Goal: Task Accomplishment & Management: Manage account settings

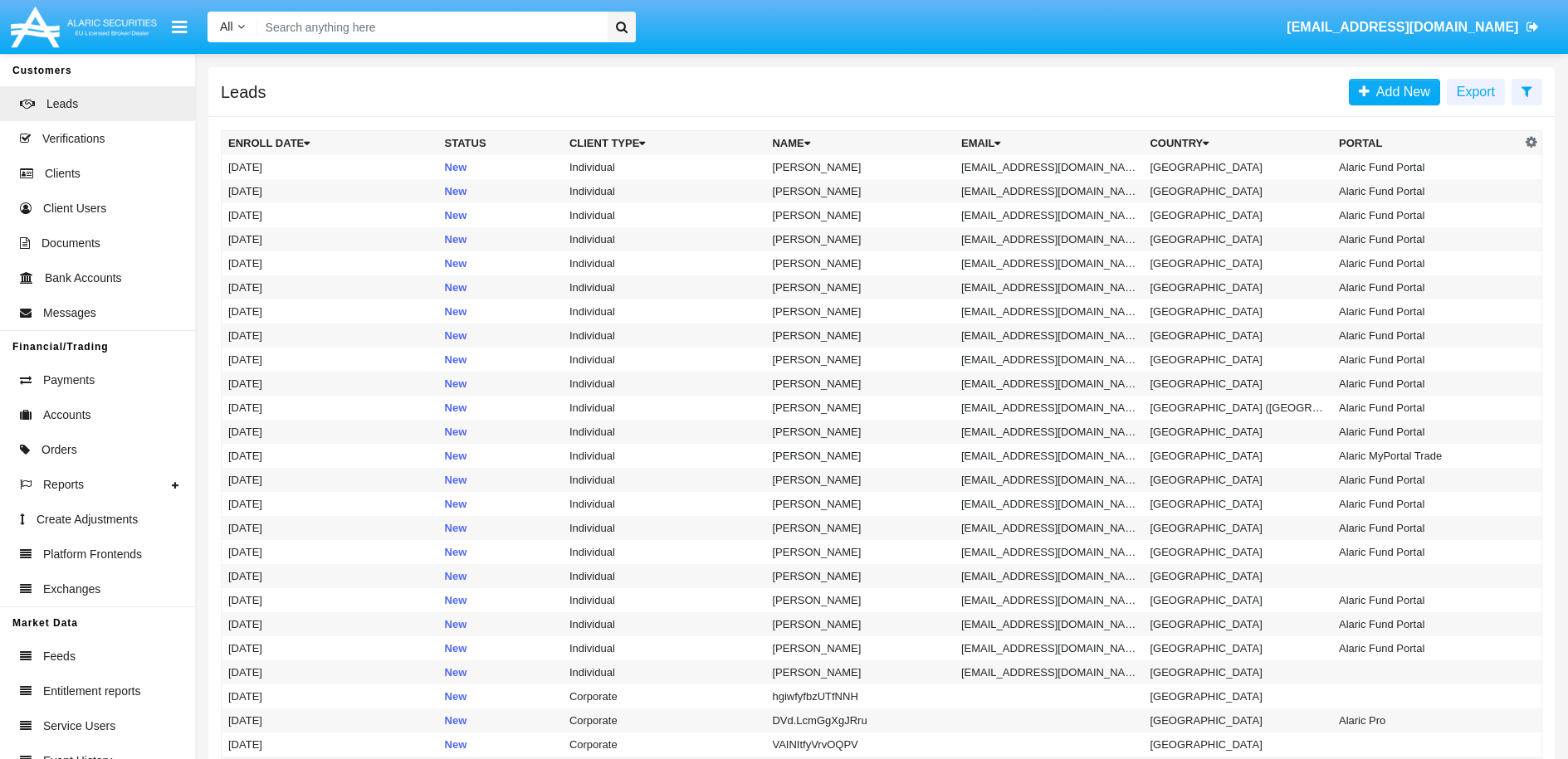
click at [477, 28] on input "Search" at bounding box center [430, 27] width 345 height 30
paste input "[EMAIL_ADDRESS][DOMAIN_NAME]"
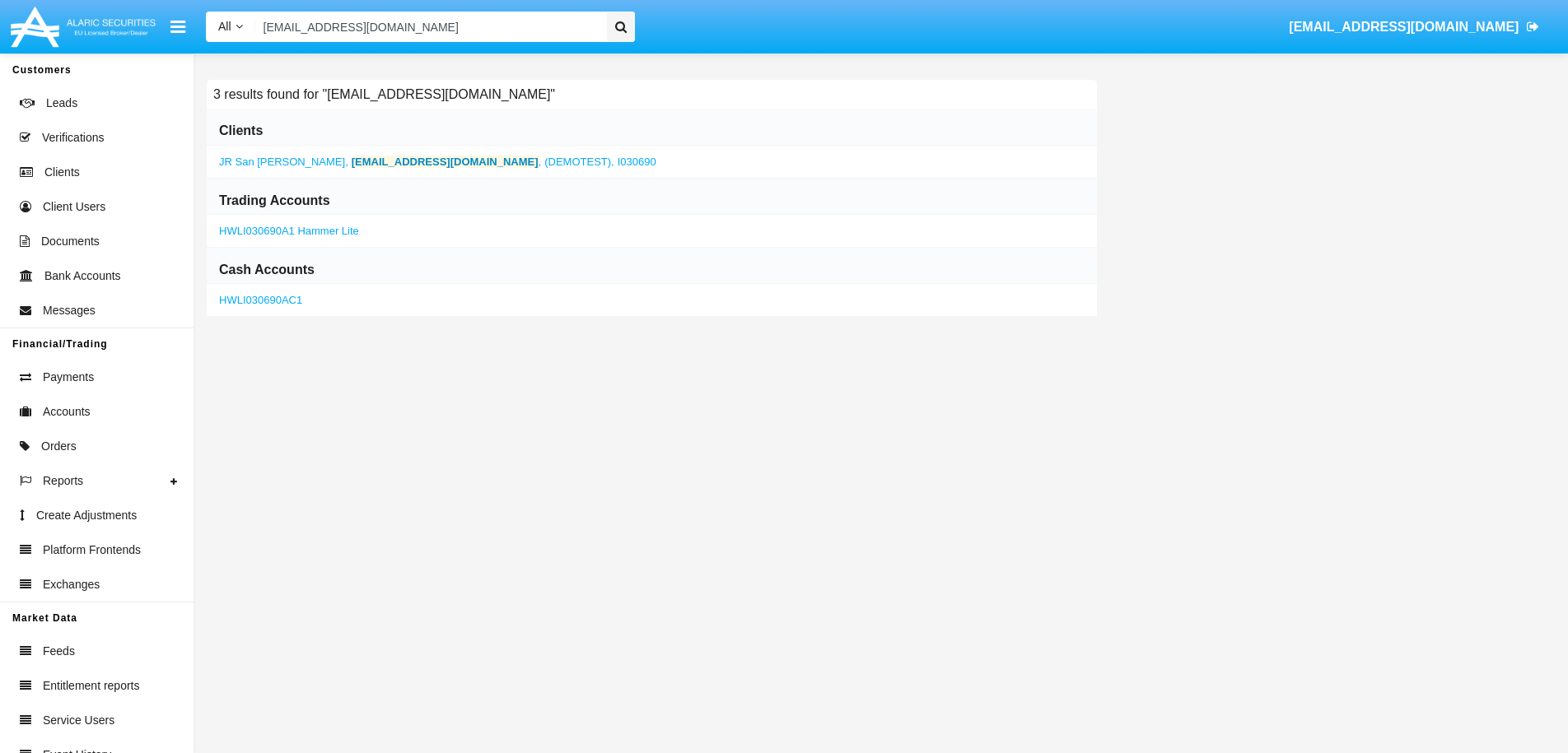
type input "[EMAIL_ADDRESS][DOMAIN_NAME]"
click at [409, 155] on b "[EMAIL_ADDRESS][DOMAIN_NAME]" at bounding box center [444, 162] width 187 height 13
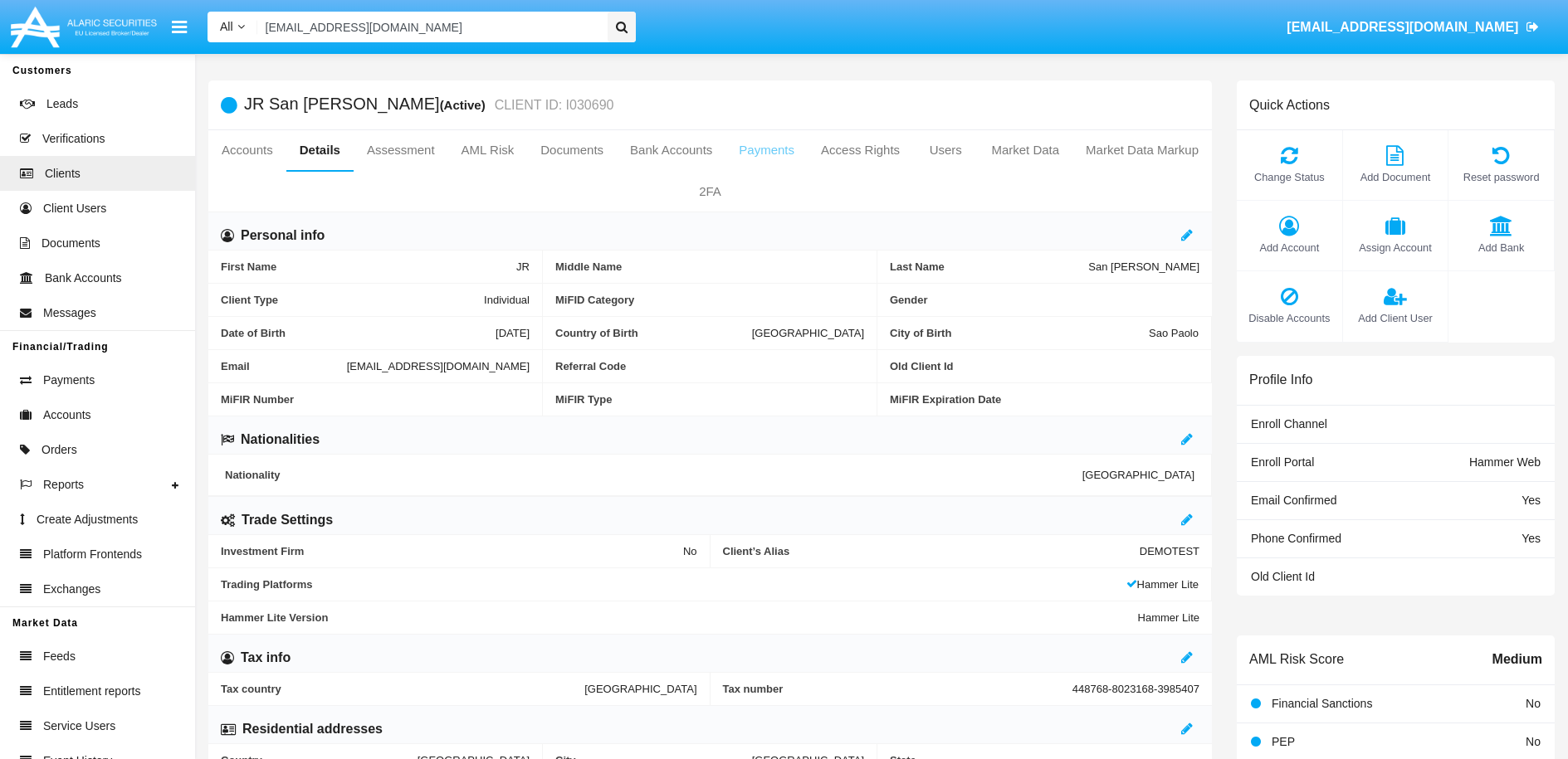
click at [808, 156] on link "Payments" at bounding box center [766, 150] width 82 height 40
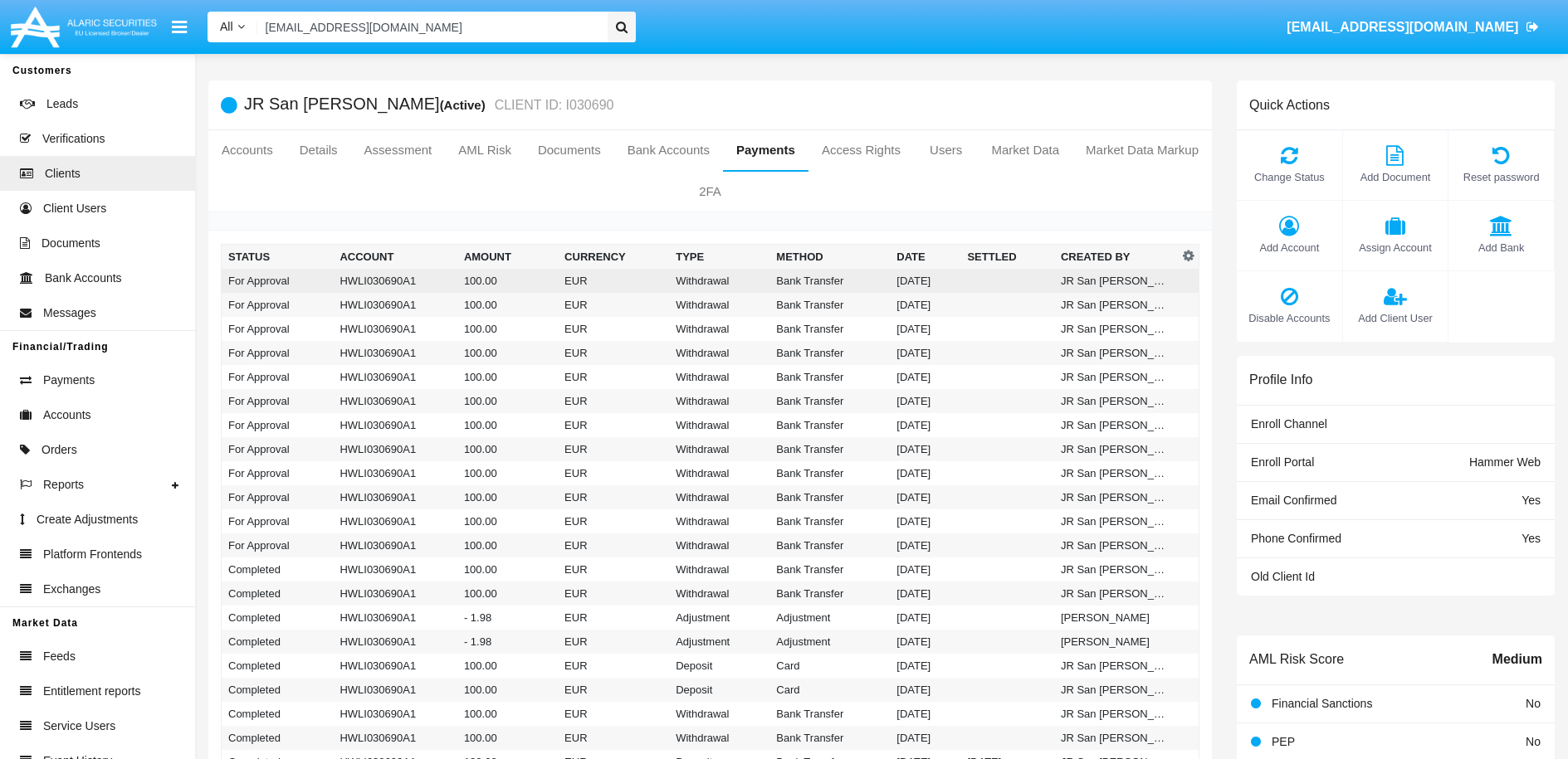
click at [795, 280] on td "Bank Transfer" at bounding box center [829, 281] width 121 height 24
click at [438, 286] on td "HWLI030690A1" at bounding box center [395, 281] width 124 height 24
click at [266, 277] on td "For Approval" at bounding box center [278, 281] width 112 height 24
click at [266, 278] on td "For Approval" at bounding box center [278, 281] width 112 height 24
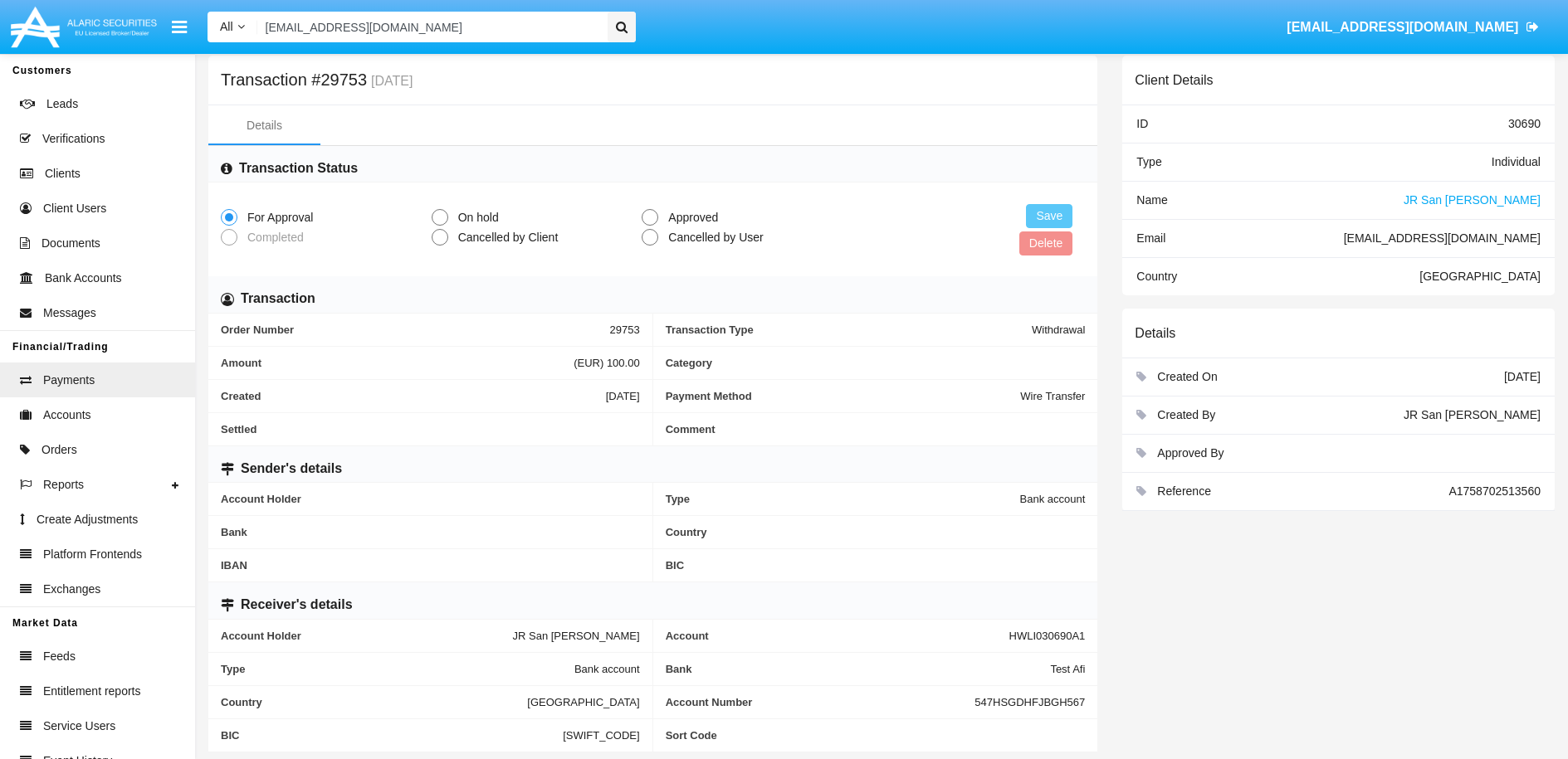
scroll to position [34, 0]
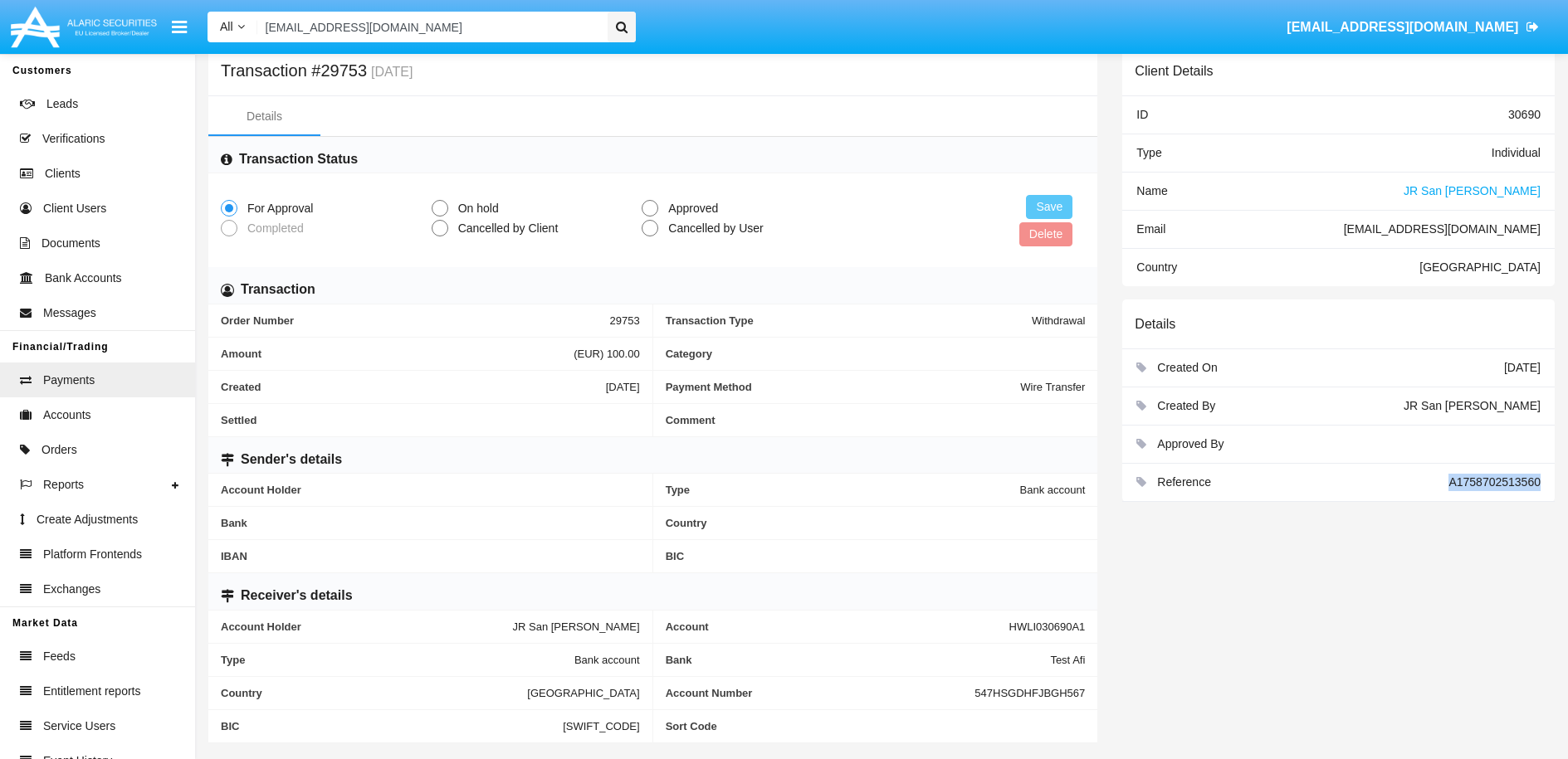
drag, startPoint x: 1436, startPoint y: 486, endPoint x: 1586, endPoint y: 520, distance: 153.8
click at [1567, 520] on html "All All Name Email Account [EMAIL_ADDRESS][DOMAIN_NAME] [DOMAIN_NAME][EMAIL_ADD…" at bounding box center [784, 345] width 1568 height 759
copy div "A1758702513560"
click at [651, 208] on span at bounding box center [650, 208] width 17 height 17
click at [650, 216] on input "Approved" at bounding box center [649, 216] width 1 height 1
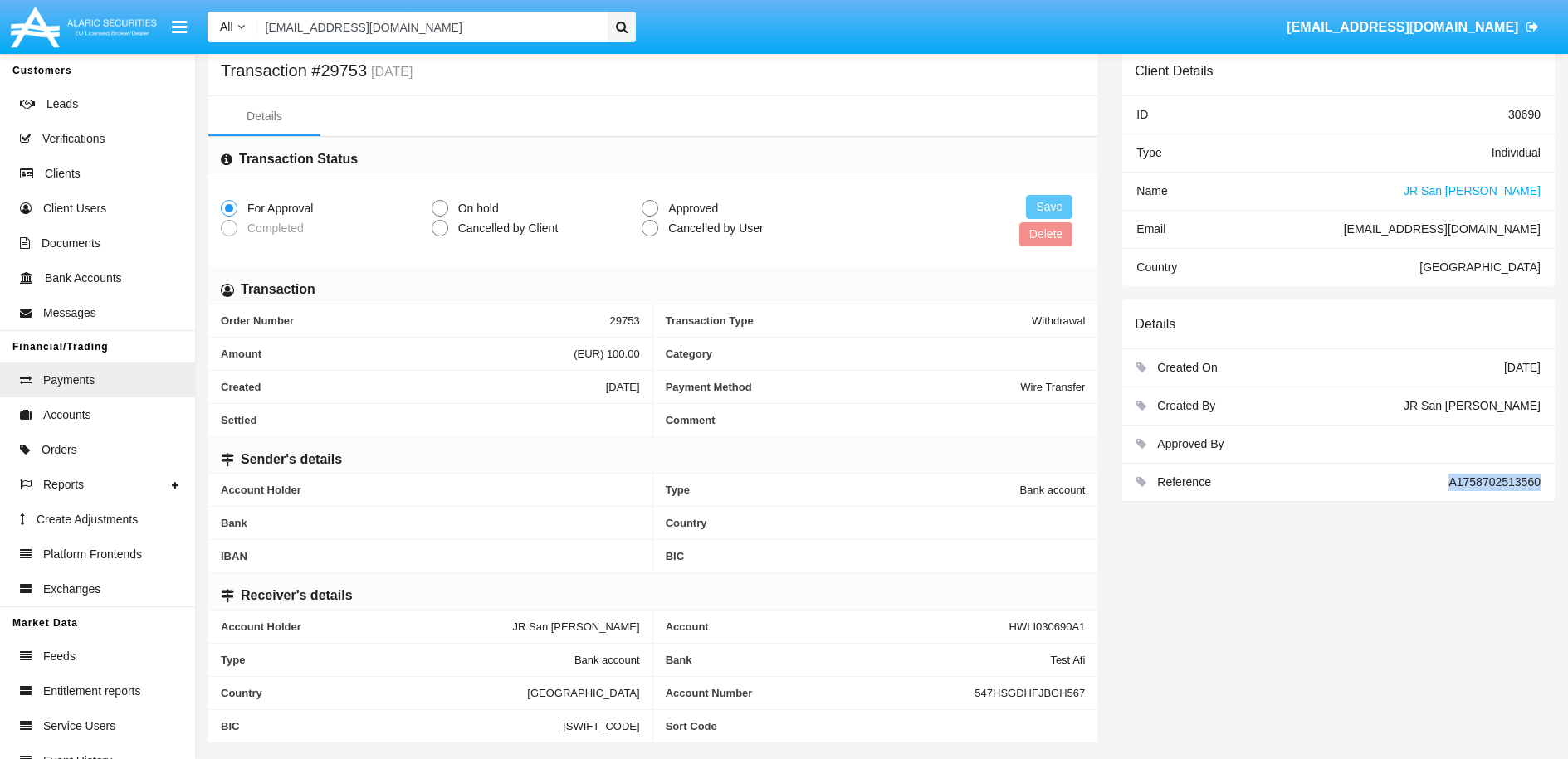
radio input "true"
click at [1038, 208] on button "Save" at bounding box center [1049, 207] width 47 height 24
